Goal: Find specific page/section: Find specific page/section

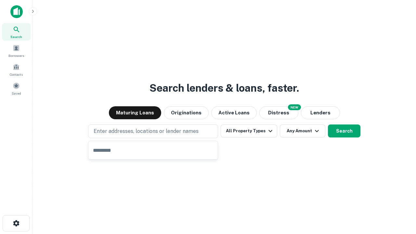
type input "**********"
click at [249, 131] on button "All Property Types" at bounding box center [248, 130] width 56 height 13
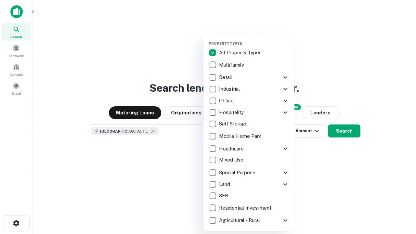
click at [254, 39] on button "button" at bounding box center [253, 39] width 91 height 0
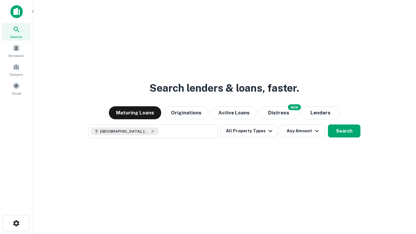
scroll to position [10, 0]
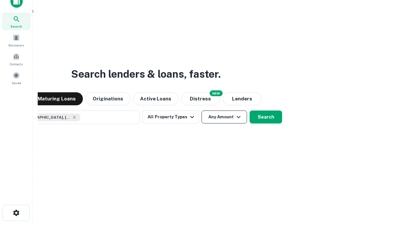
click at [201, 110] on button "Any Amount" at bounding box center [223, 116] width 45 height 13
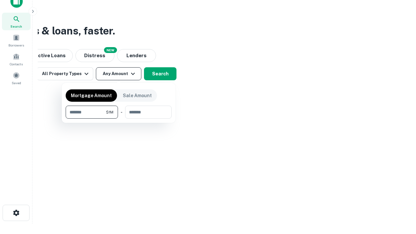
type input "*******"
click at [119, 119] on button "button" at bounding box center [119, 119] width 106 height 0
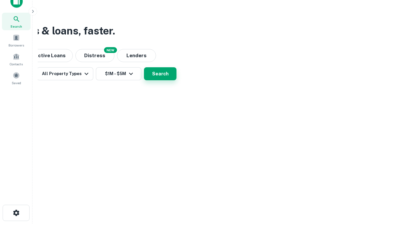
click at [176, 80] on button "Search" at bounding box center [160, 73] width 32 height 13
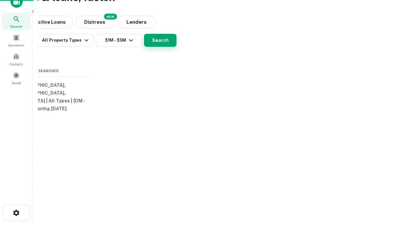
scroll to position [0, 120]
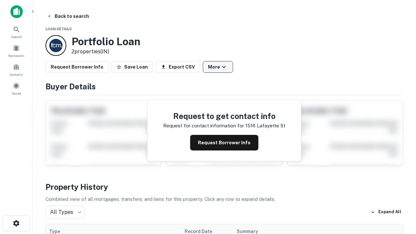
click at [218, 67] on button "More" at bounding box center [218, 67] width 30 height 12
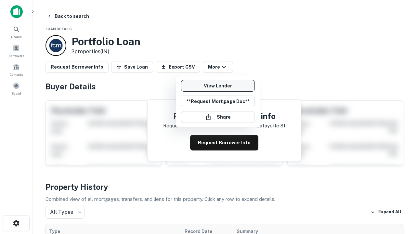
click at [218, 86] on link "View Lender" at bounding box center [218, 86] width 74 height 12
